Goal: Check status: Check status

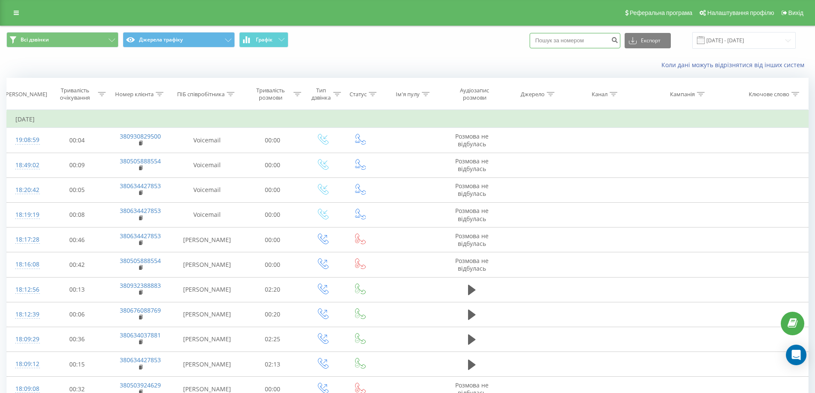
paste input "0673491414"
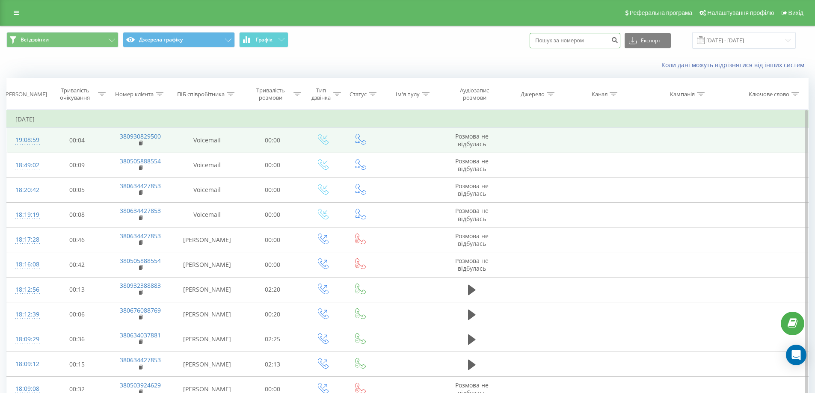
type input "0673491414"
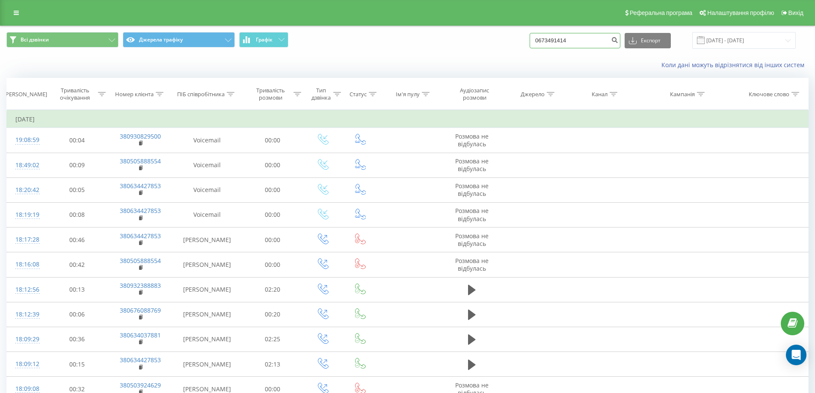
drag, startPoint x: 594, startPoint y: 41, endPoint x: 485, endPoint y: 49, distance: 108.6
click at [485, 49] on div "Всі дзвінки Джерела трафіку Графік 0673491414 Експорт .csv .xls .xlsx 19.01.202…" at bounding box center [407, 40] width 814 height 29
type input "0"
type input "0986964667"
click at [618, 40] on icon "submit" at bounding box center [614, 38] width 7 height 5
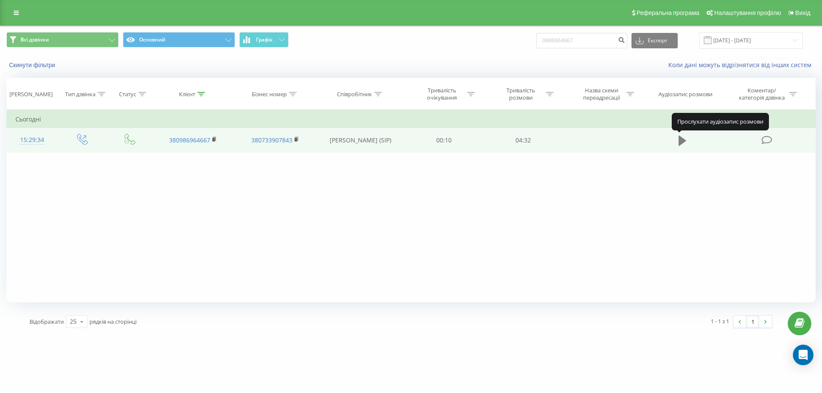
click at [680, 143] on icon at bounding box center [682, 141] width 8 height 10
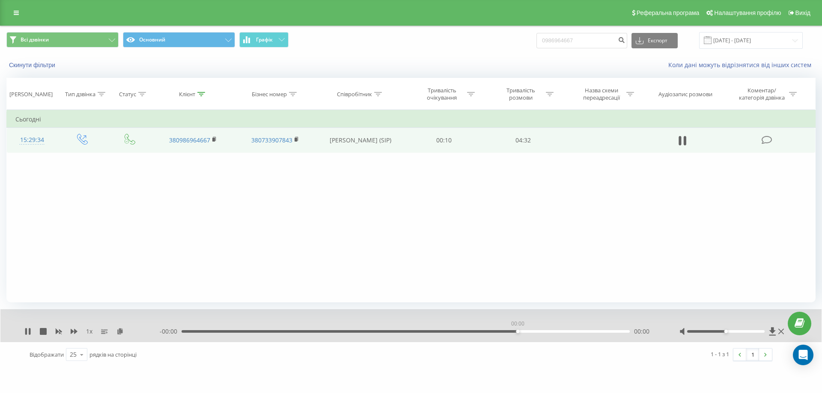
click at [518, 333] on div "00:00" at bounding box center [405, 331] width 448 height 3
click at [476, 333] on div "02:59" at bounding box center [405, 331] width 448 height 3
click at [515, 333] on div "03:23" at bounding box center [405, 331] width 448 height 3
drag, startPoint x: 597, startPoint y: 40, endPoint x: 543, endPoint y: 38, distance: 53.5
click at [543, 38] on div "Всі дзвінки Основний Графік 0986964667 Експорт .csv .xls .xlsx [DATE] - [DATE]" at bounding box center [410, 40] width 809 height 17
